Goal: Information Seeking & Learning: Learn about a topic

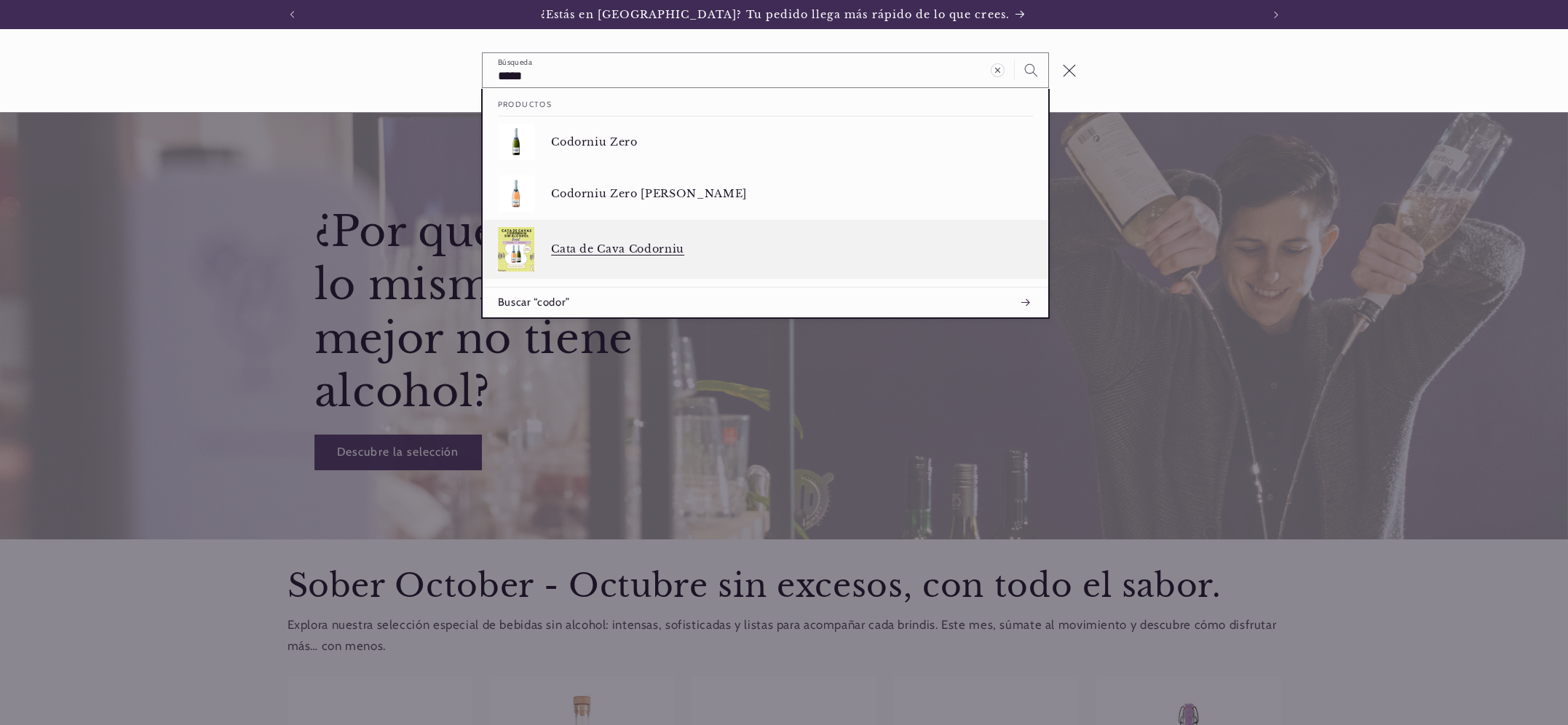
type input "*****"
click at [600, 253] on p "Cata de Cava Codorniu" at bounding box center [792, 248] width 482 height 13
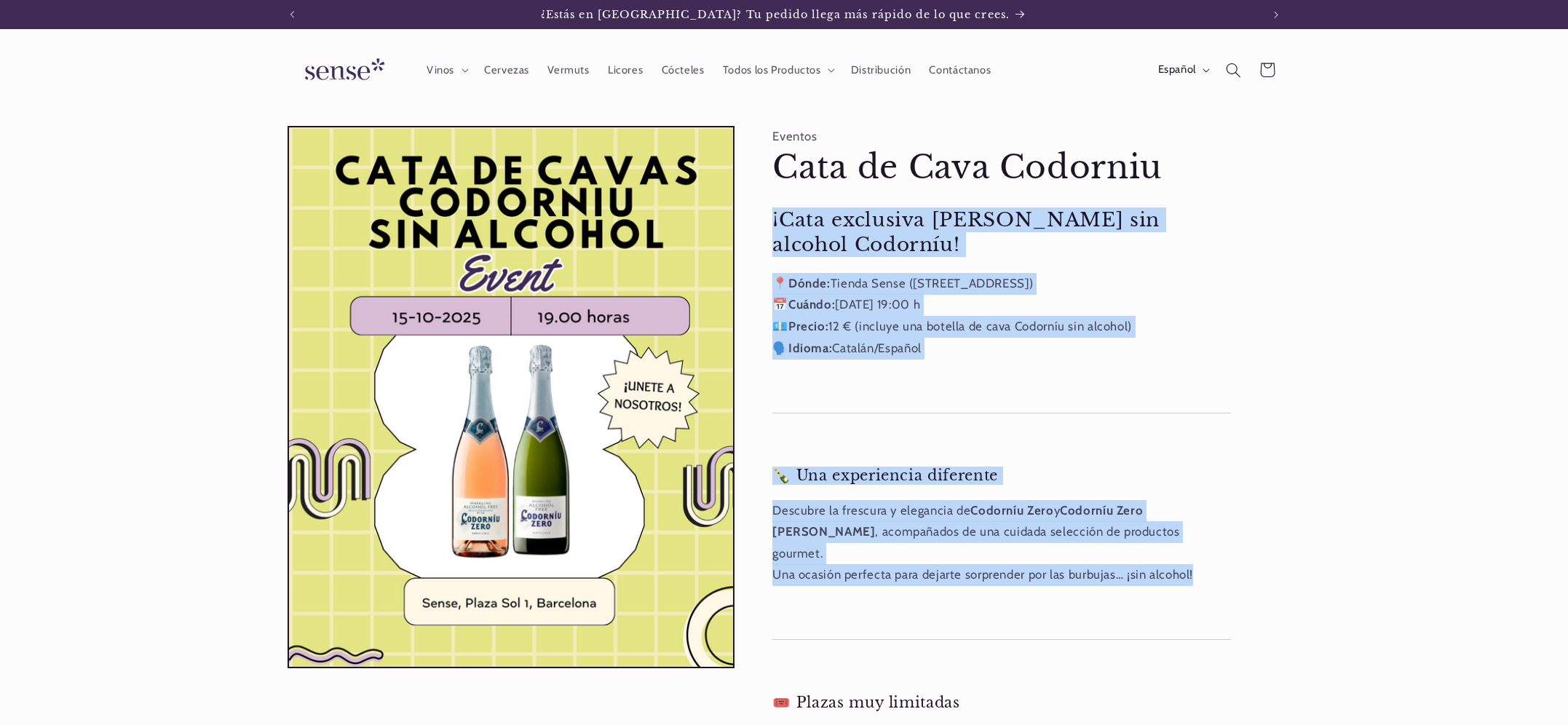
drag, startPoint x: 773, startPoint y: 215, endPoint x: 1202, endPoint y: 556, distance: 548.0
click at [1203, 558] on div "¡Cata exclusiva de Cavas sin alcohol Codorníu! 📍 Dónde: Tienda Sense (Plaça del…" at bounding box center [1002, 591] width 459 height 769
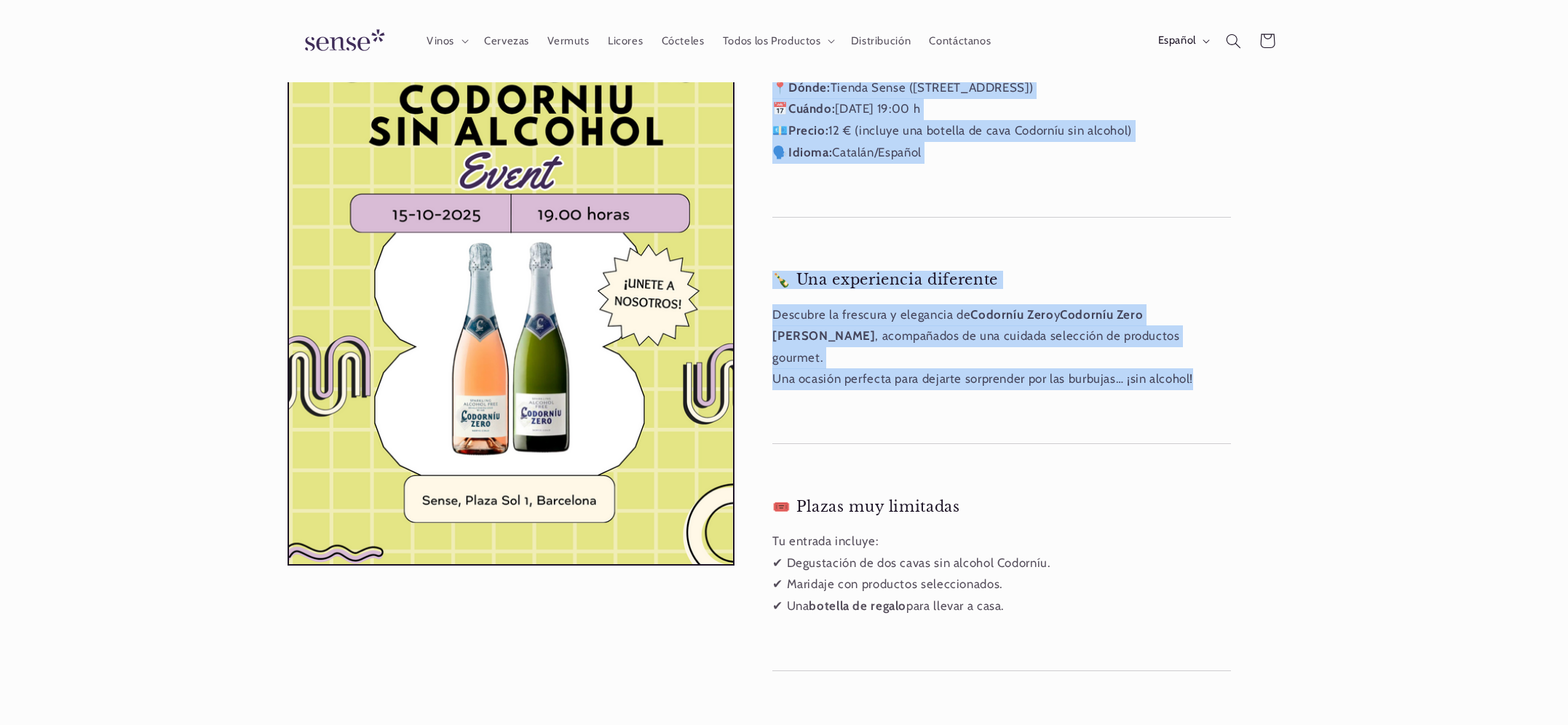
scroll to position [210, 0]
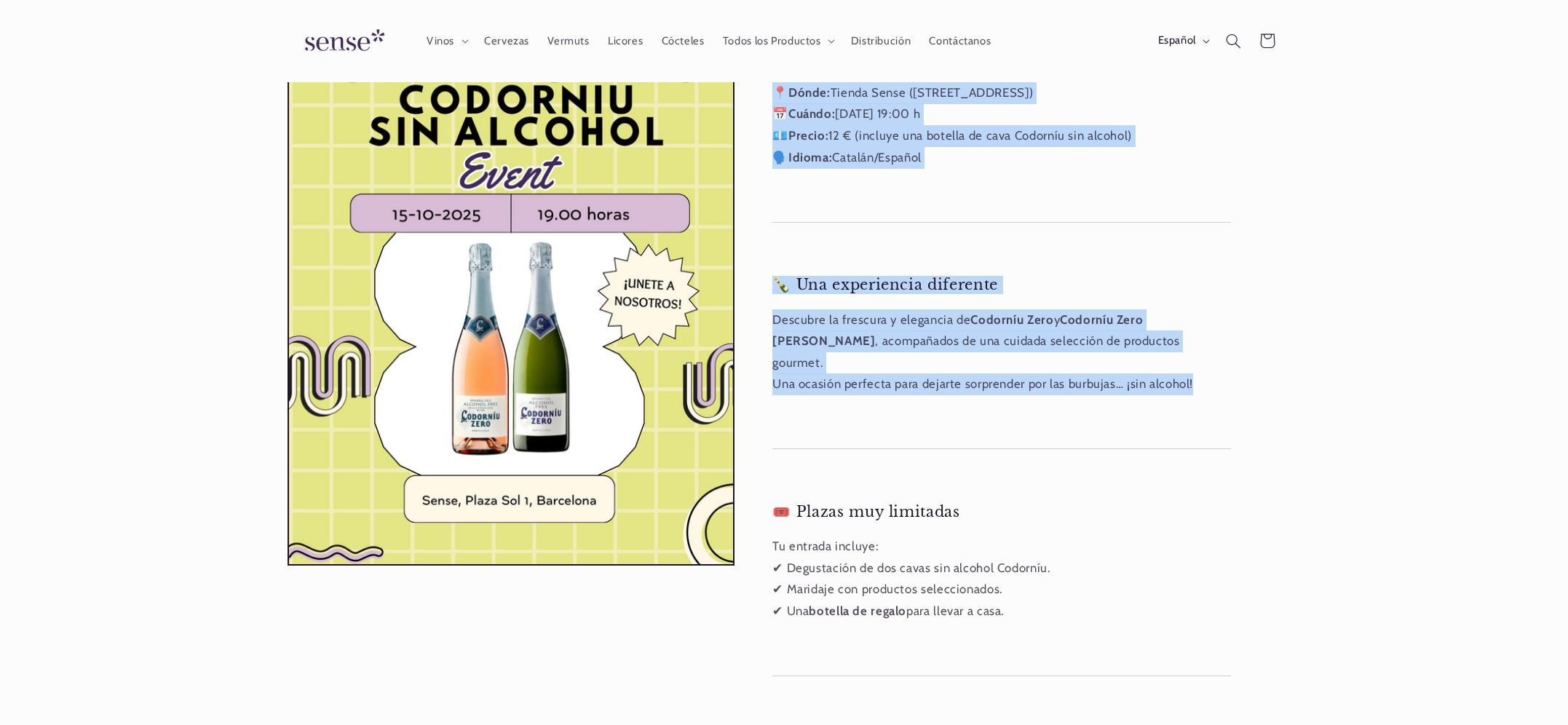
drag, startPoint x: 1020, startPoint y: 600, endPoint x: 773, endPoint y: 128, distance: 532.7
click at [776, 114] on div "¡Cata exclusiva de Cavas sin alcohol Codorníu! 📍 Dónde: Tienda Sense (Plaça del…" at bounding box center [1002, 401] width 459 height 769
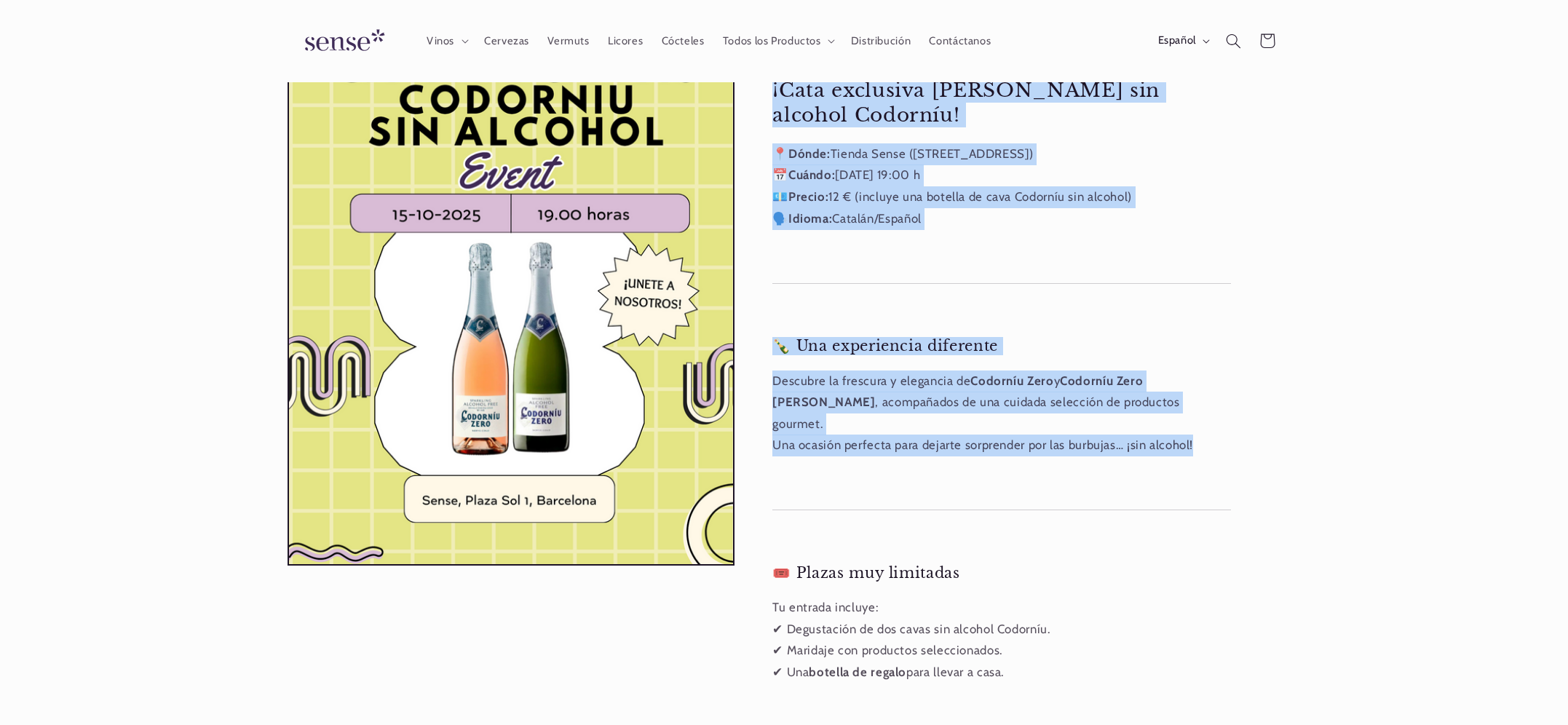
scroll to position [140, 0]
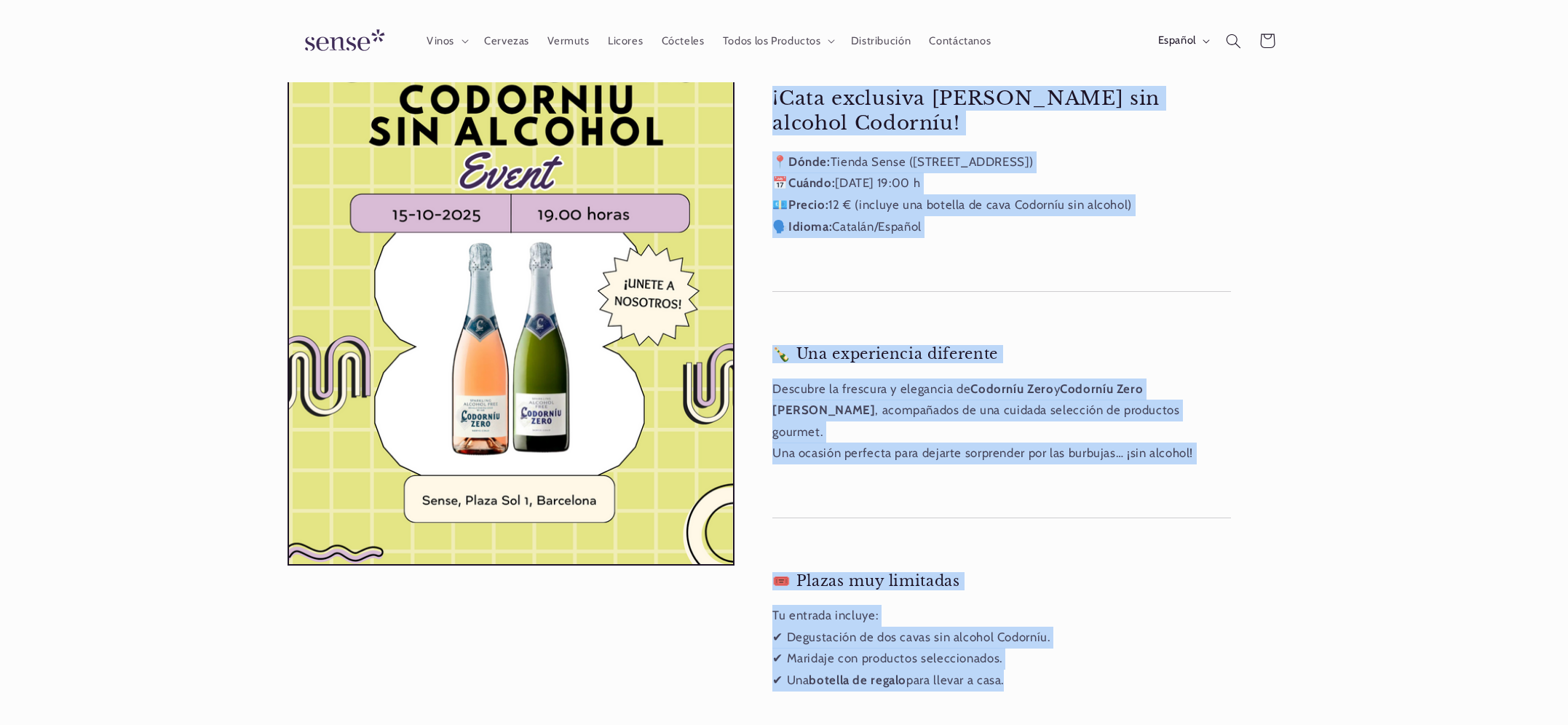
drag, startPoint x: 772, startPoint y: 94, endPoint x: 1052, endPoint y: 673, distance: 643.1
click at [1053, 679] on div "¡Cata exclusiva de Cavas sin alcohol Codorníu! 📍 Dónde: Tienda Sense (Plaça del…" at bounding box center [1002, 470] width 459 height 769
copy div "¡Cata exclusiva de Cavas sin alcohol Codorníu! 📍 Dónde: Tienda Sense (Plaça del…"
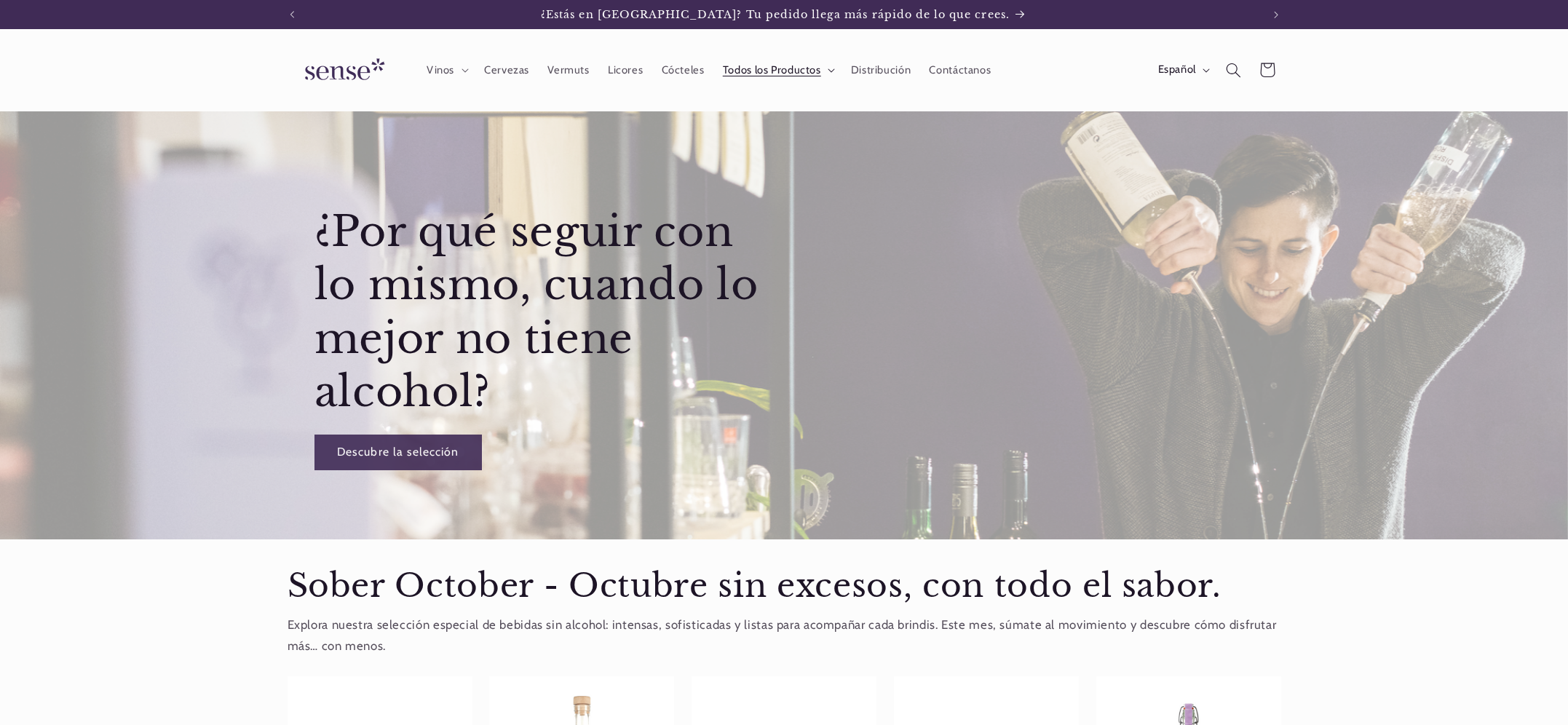
click at [810, 64] on span "Todos los Productos" at bounding box center [772, 70] width 98 height 14
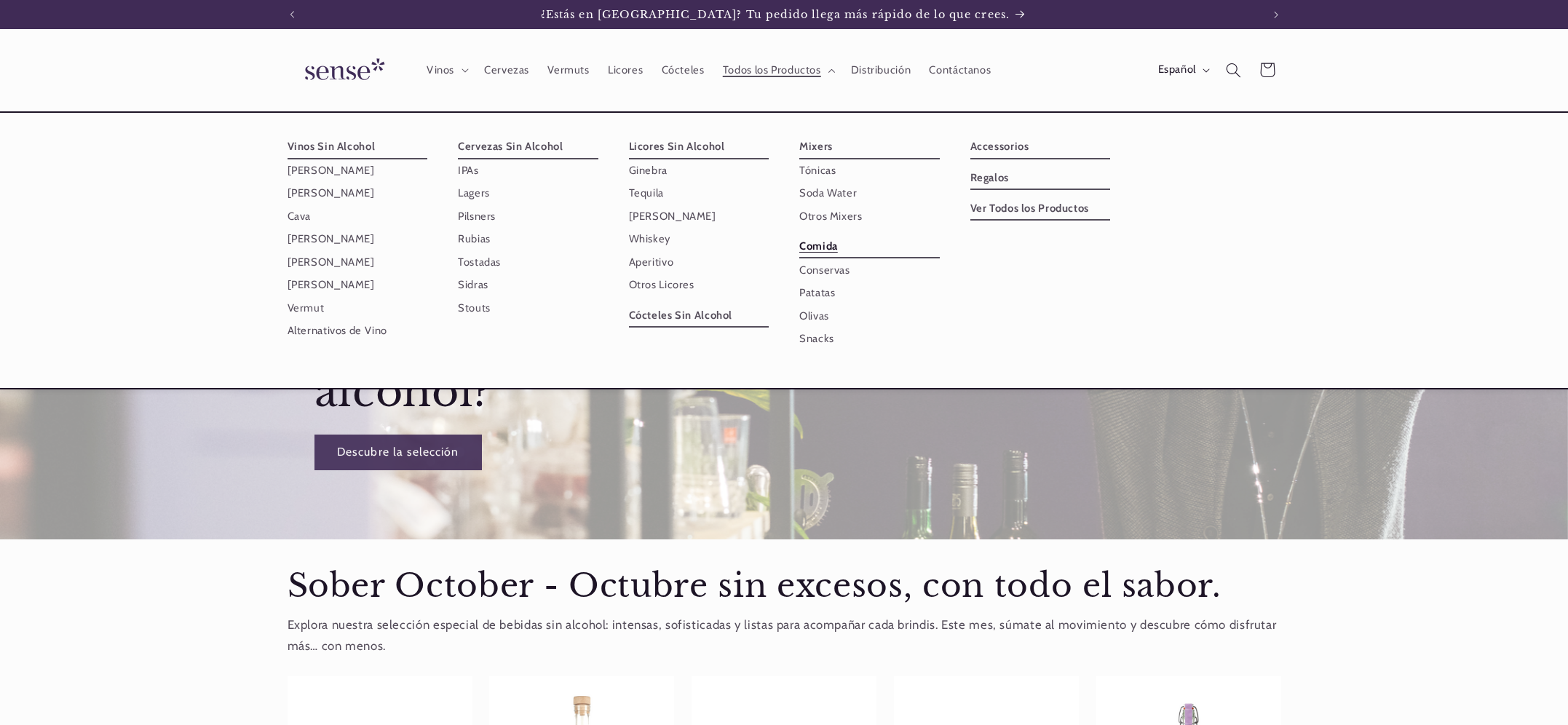
click at [820, 248] on link "Comida" at bounding box center [870, 247] width 140 height 23
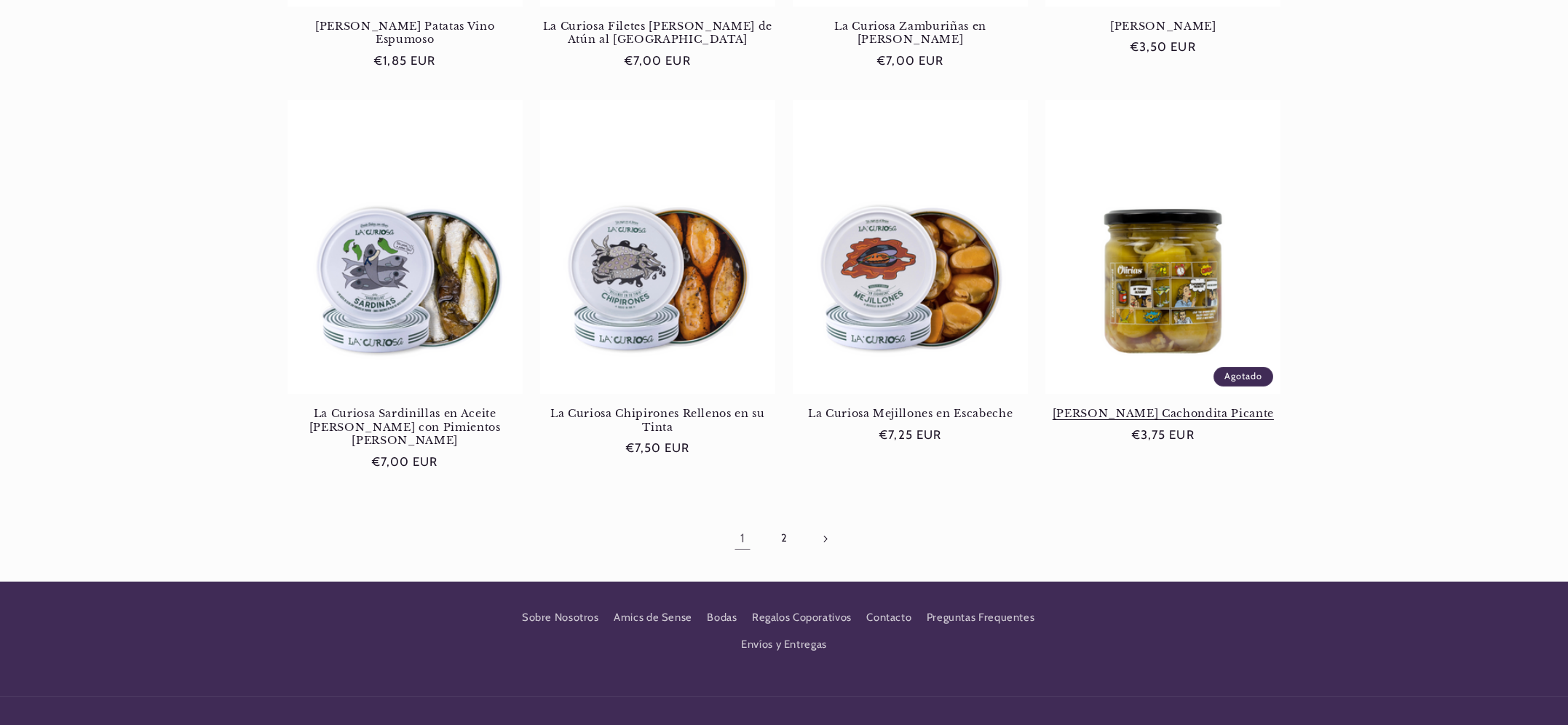
scroll to position [1303, 0]
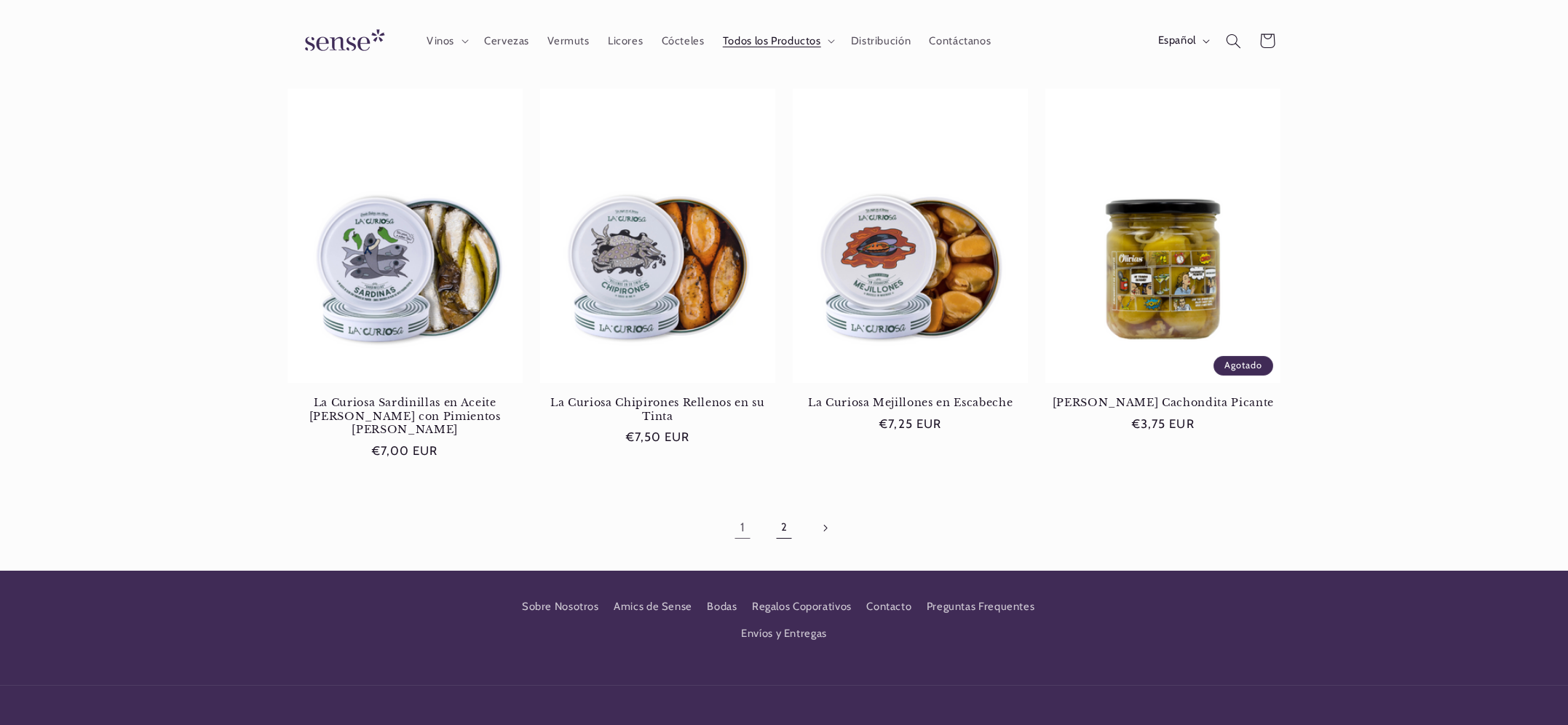
click at [783, 512] on link "2" at bounding box center [784, 527] width 33 height 33
